Goal: Check status: Check status

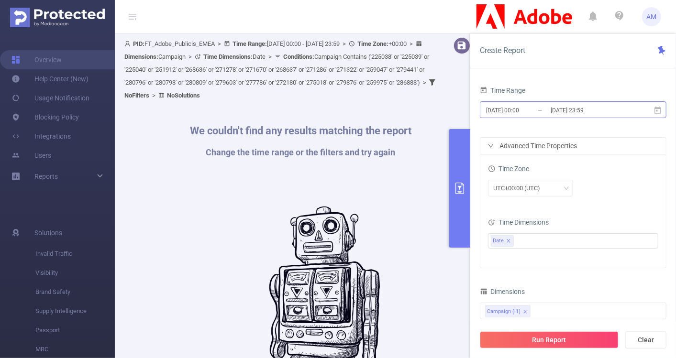
click at [514, 109] on input "[DATE] 00:00" at bounding box center [523, 110] width 77 height 13
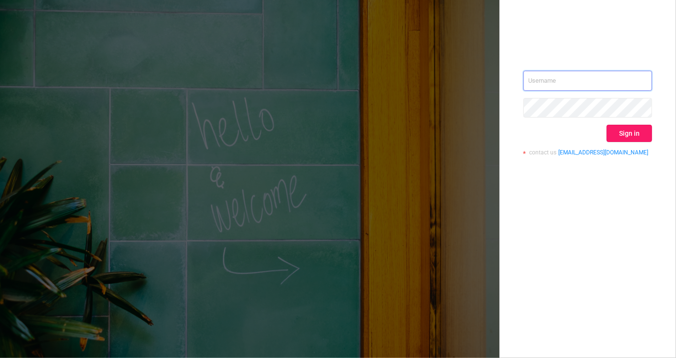
type input "[EMAIL_ADDRESS][DOMAIN_NAME]"
click at [641, 136] on button "Sign in" at bounding box center [629, 133] width 45 height 17
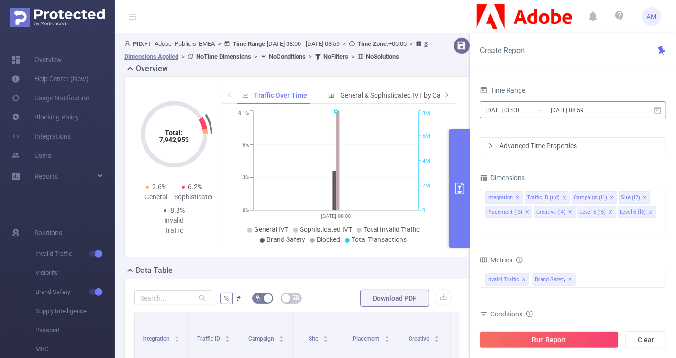
click at [511, 112] on input "2025-10-10 08:00" at bounding box center [523, 110] width 77 height 13
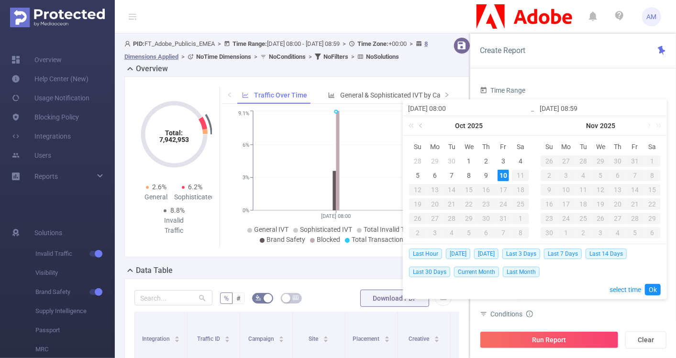
click at [424, 124] on link at bounding box center [421, 125] width 9 height 19
click at [433, 163] on div "1" at bounding box center [434, 160] width 11 height 11
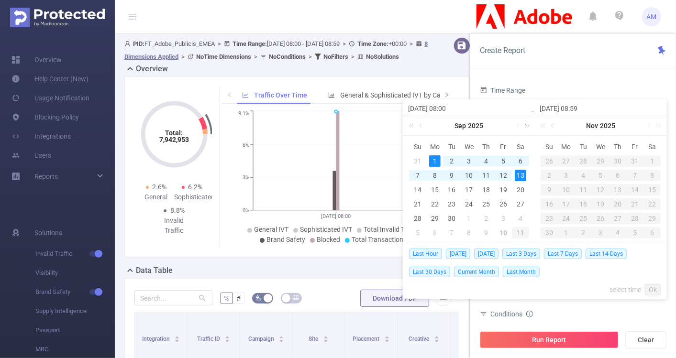
click at [519, 127] on link at bounding box center [525, 125] width 12 height 19
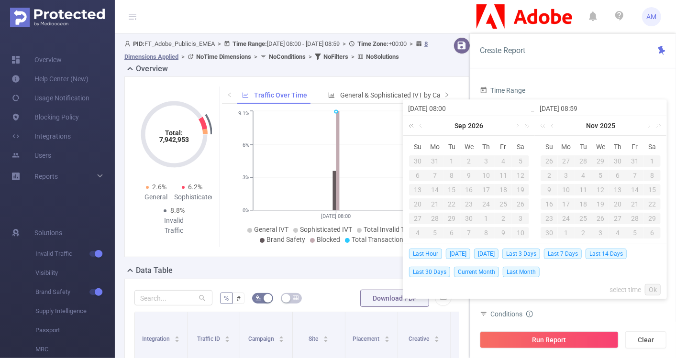
click at [409, 126] on link at bounding box center [413, 125] width 12 height 19
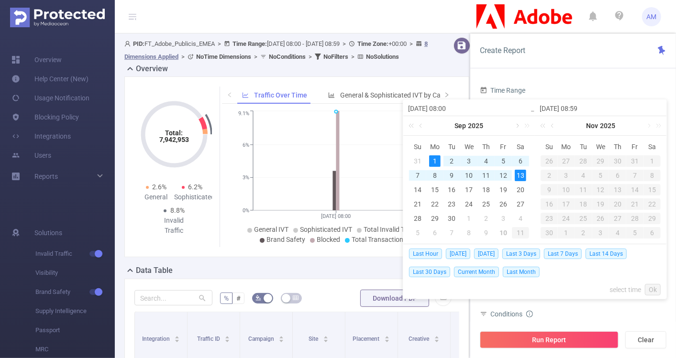
click at [515, 124] on link at bounding box center [516, 125] width 9 height 19
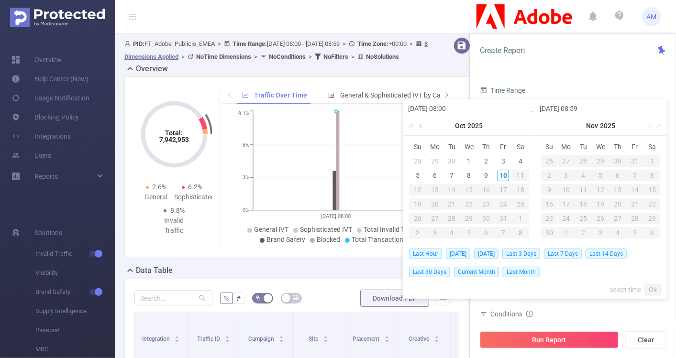
click at [419, 122] on link at bounding box center [421, 125] width 9 height 19
click at [512, 128] on link at bounding box center [516, 125] width 9 height 19
click at [485, 173] on div "9" at bounding box center [485, 175] width 11 height 11
type input "2025-09-01 08:00"
type input "2025-10-09 08:59"
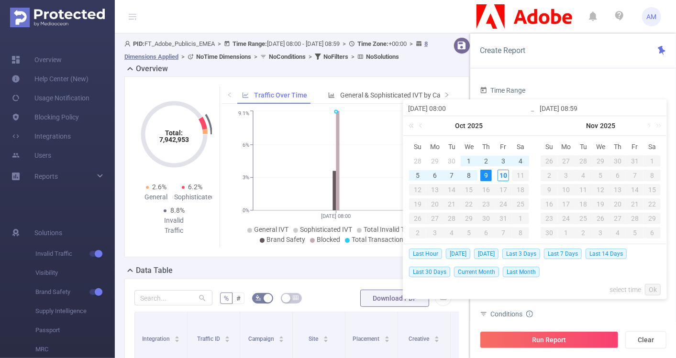
type input "2025-09-01 08:00"
type input "2025-10-09 08:59"
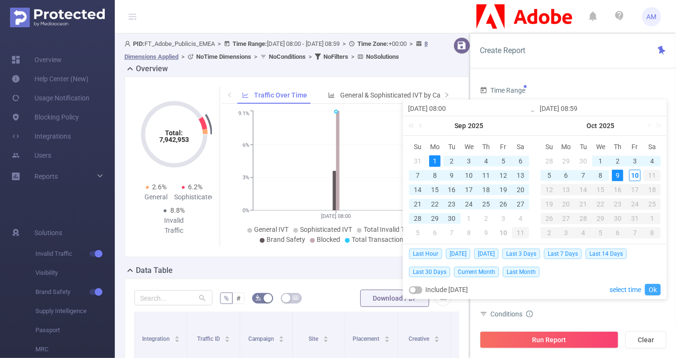
click at [658, 287] on link "Ok" at bounding box center [653, 289] width 16 height 11
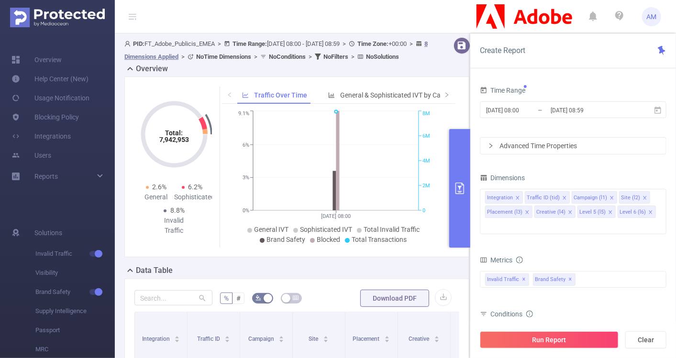
click at [492, 152] on div "Advanced Time Properties" at bounding box center [573, 146] width 186 height 16
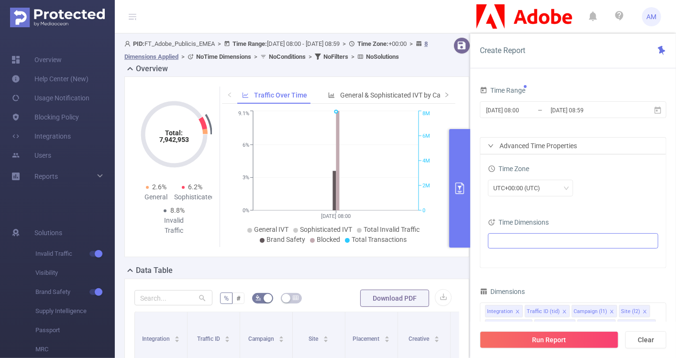
click at [526, 241] on ul at bounding box center [569, 241] width 157 height 14
type input "dat"
click at [505, 257] on span at bounding box center [505, 258] width 8 height 8
click at [608, 203] on div "Time Zone UTC+00:00 (UTC)" at bounding box center [573, 183] width 170 height 42
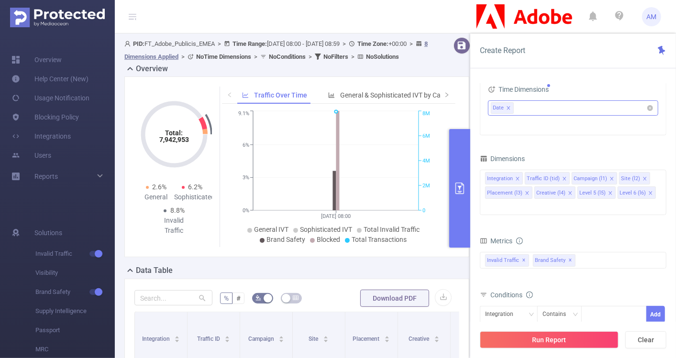
click at [508, 106] on icon "icon: close" at bounding box center [508, 108] width 5 height 5
click at [527, 111] on ul at bounding box center [569, 108] width 157 height 14
type input "week"
click at [514, 141] on span at bounding box center [514, 142] width 8 height 8
click at [669, 141] on div "Time Range 2025-09-01 08:00 _ 2025-10-09 08:59 Advanced Time Properties Time Zo…" at bounding box center [573, 224] width 206 height 301
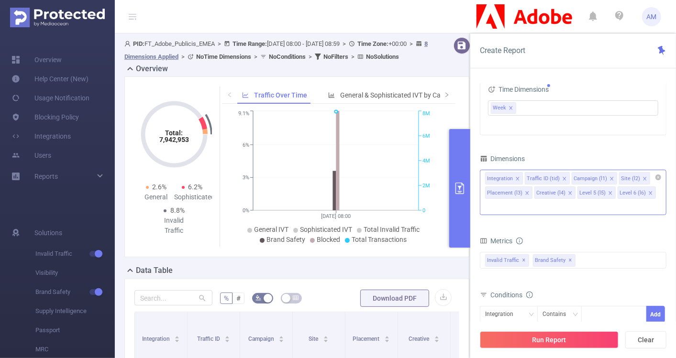
click at [519, 177] on icon "icon: close" at bounding box center [517, 179] width 5 height 5
click at [522, 177] on icon "icon: close" at bounding box center [524, 179] width 5 height 5
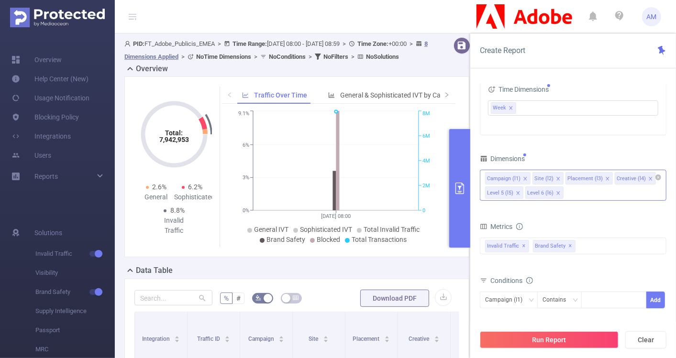
click at [606, 179] on icon "icon: close" at bounding box center [607, 179] width 5 height 5
click at [599, 177] on icon "icon: close" at bounding box center [601, 179] width 5 height 5
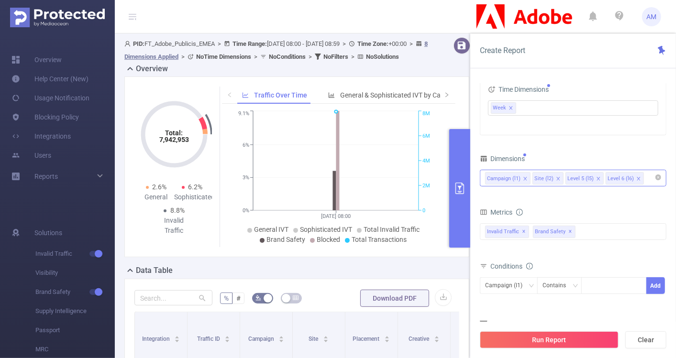
click at [596, 178] on icon "icon: close" at bounding box center [598, 179] width 5 height 5
click at [596, 177] on icon "icon: close" at bounding box center [598, 179] width 5 height 5
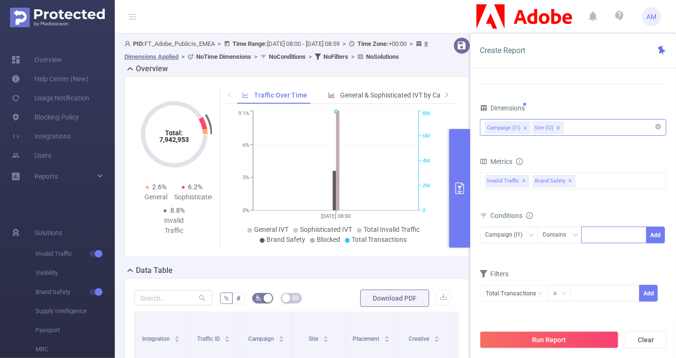
click at [592, 239] on div at bounding box center [613, 235] width 55 height 16
paste input
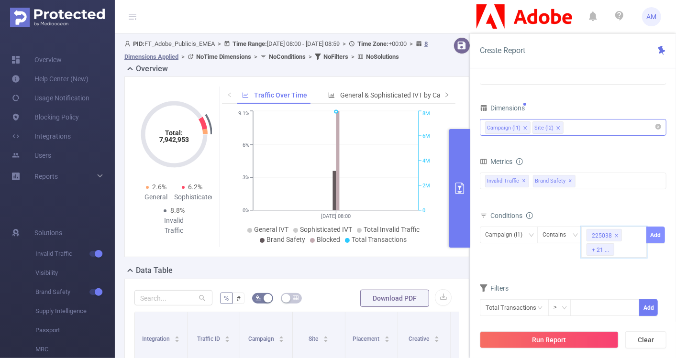
click at [652, 235] on button "Add" at bounding box center [655, 235] width 19 height 17
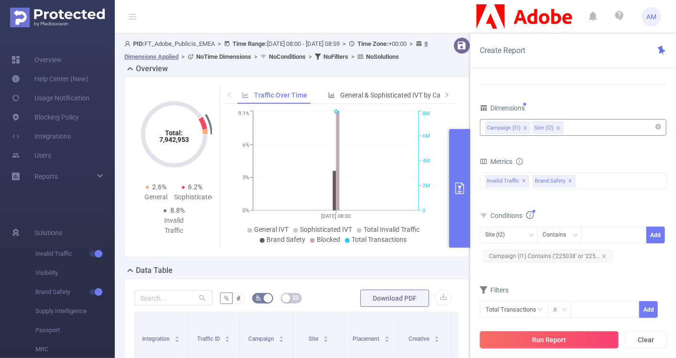
click at [536, 344] on button "Run Report" at bounding box center [549, 340] width 139 height 17
